Goal: Task Accomplishment & Management: Use online tool/utility

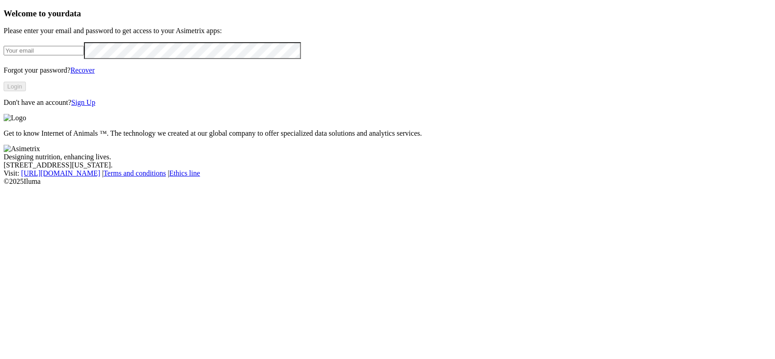
type input "[EMAIL_ADDRESS][DOMAIN_NAME]"
click at [26, 91] on button "Login" at bounding box center [15, 87] width 22 height 10
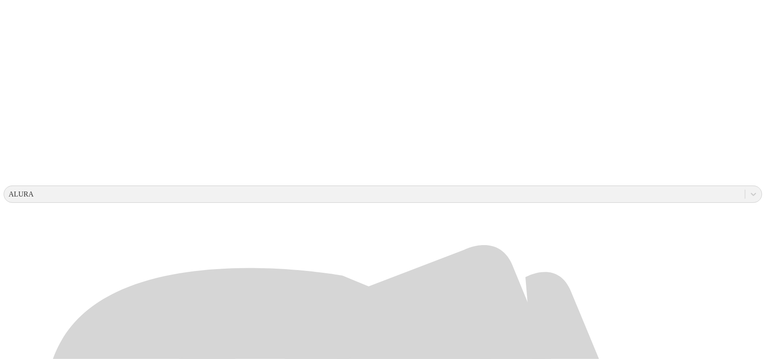
scroll to position [284, 0]
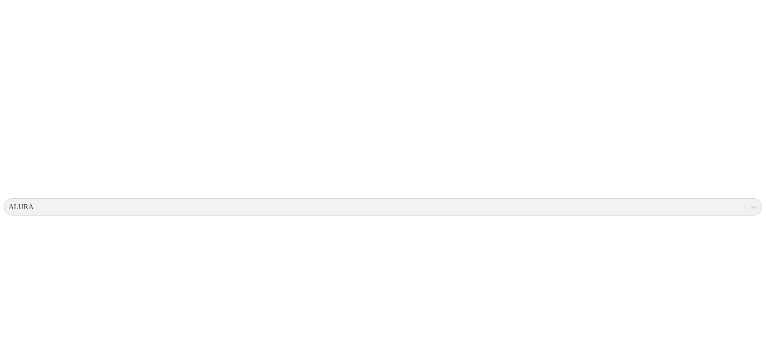
scroll to position [0, 0]
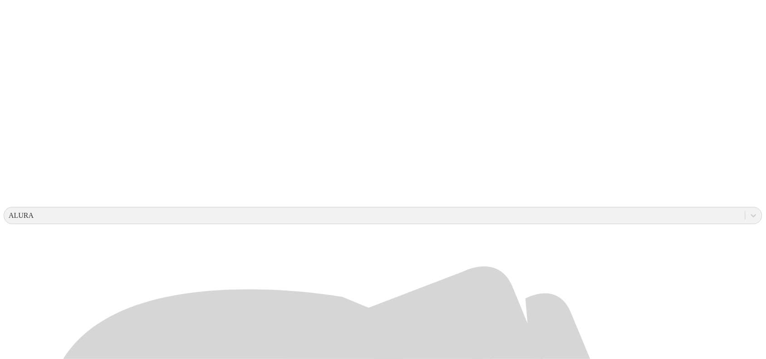
scroll to position [227, 0]
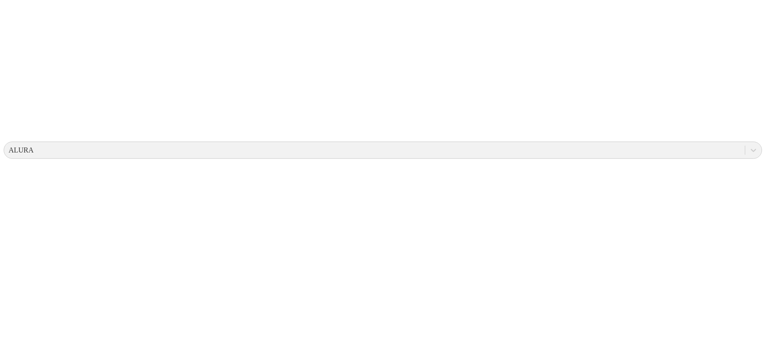
scroll to position [0, 0]
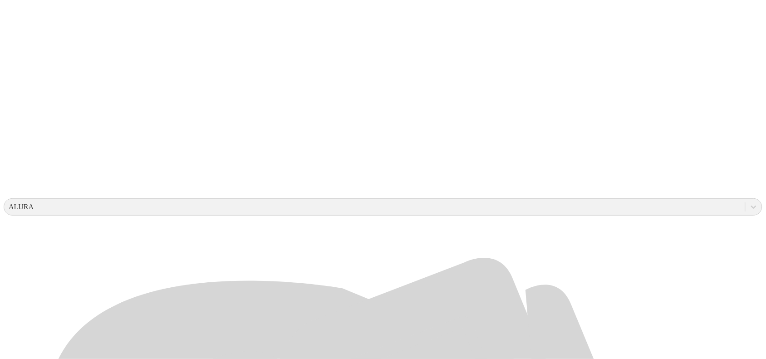
scroll to position [227, 0]
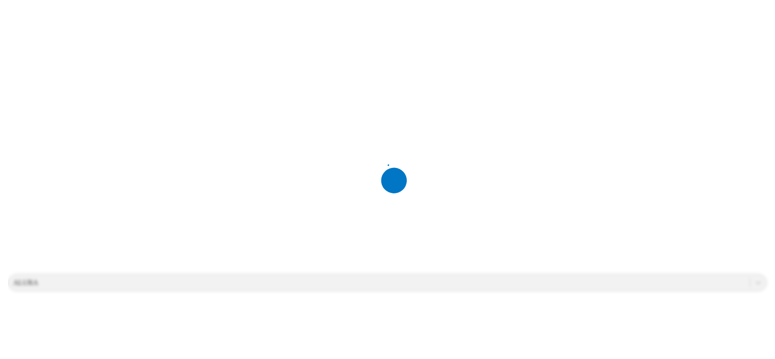
scroll to position [0, 0]
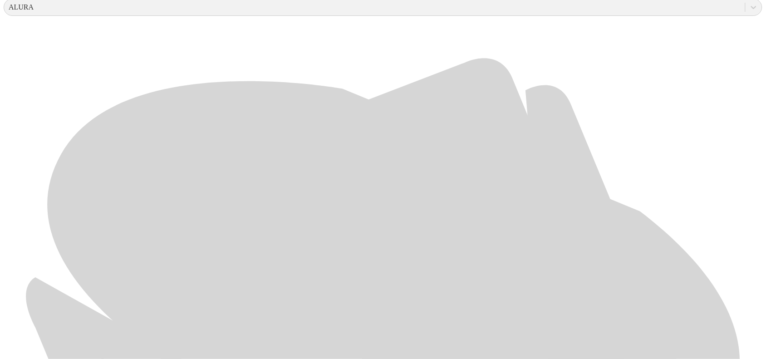
scroll to position [429, 0]
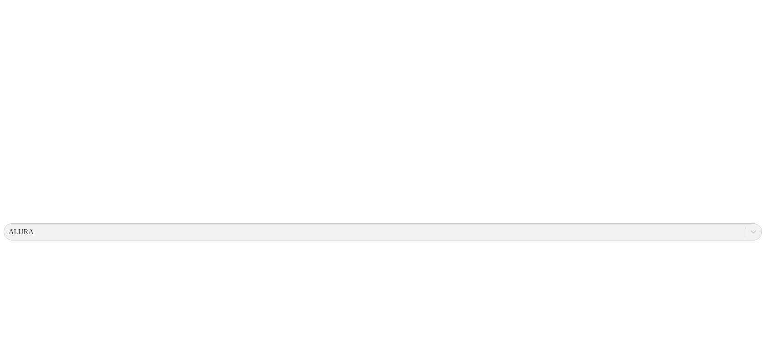
scroll to position [0, 0]
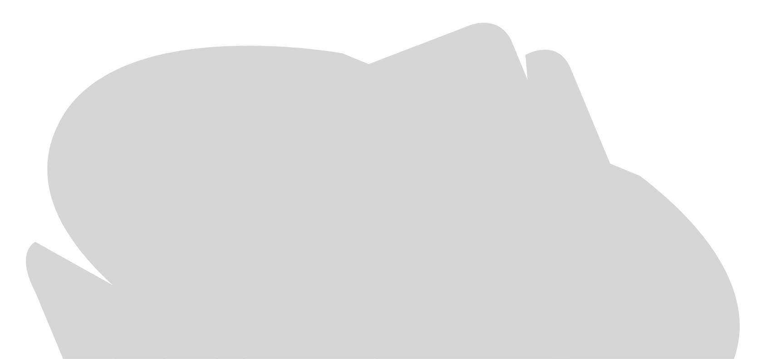
scroll to position [429, 0]
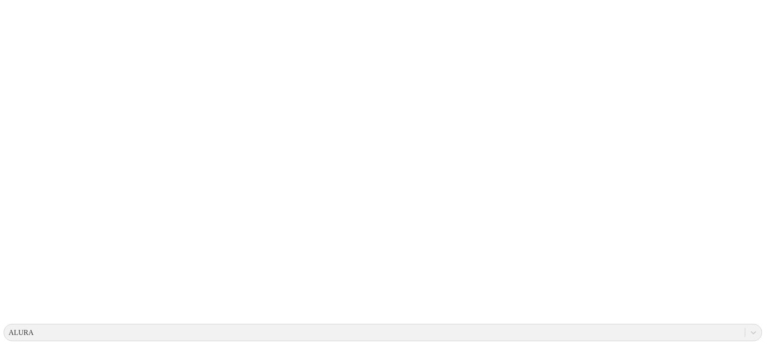
scroll to position [0, 0]
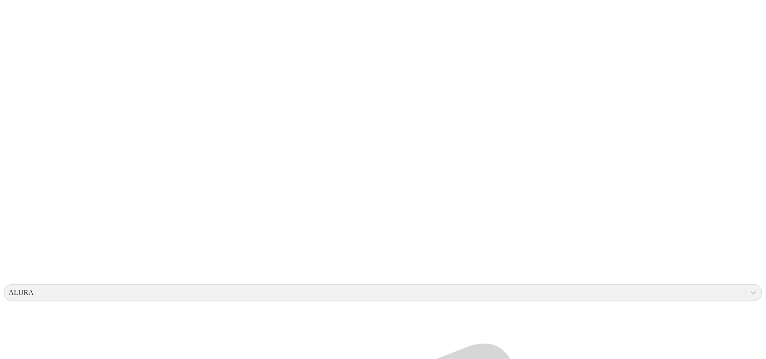
scroll to position [114, 0]
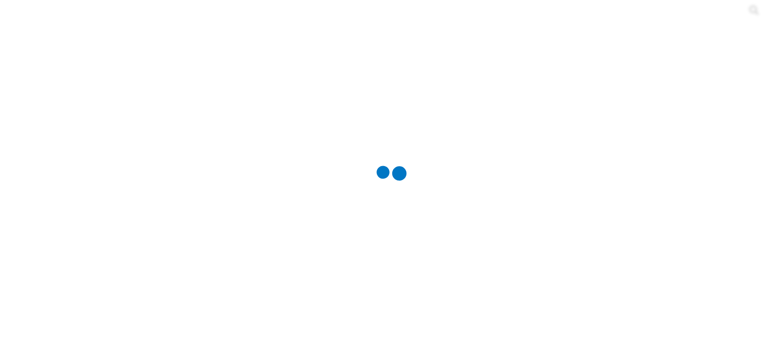
scroll to position [0, 0]
